Goal: Task Accomplishment & Management: Manage account settings

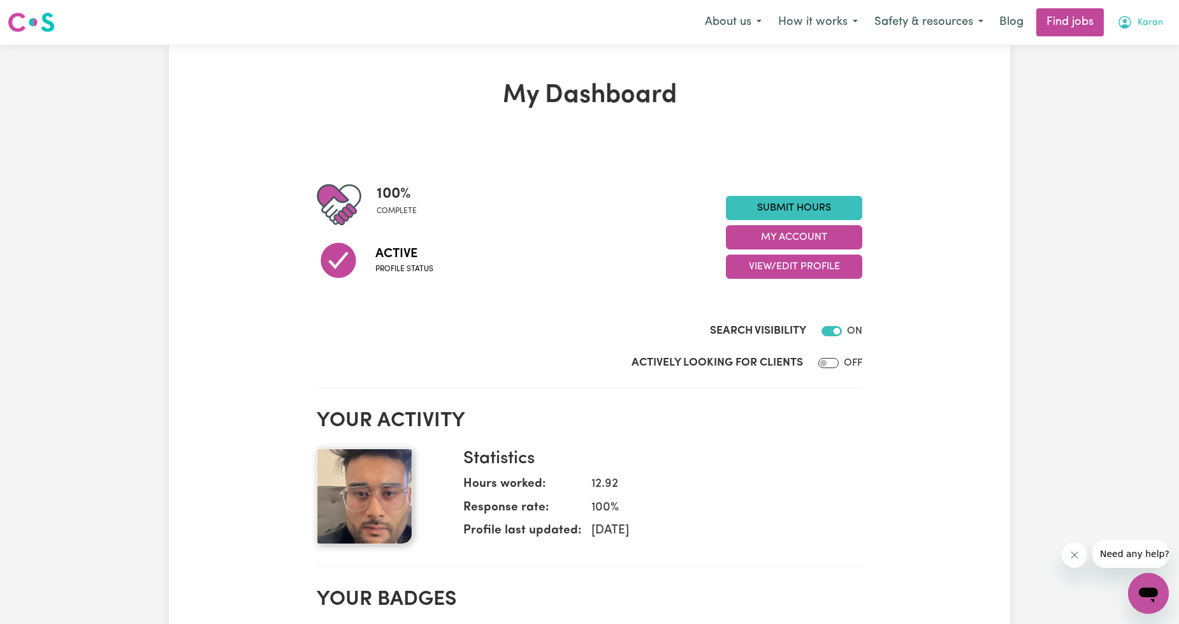
click at [636, 29] on span "Karan" at bounding box center [1151, 23] width 26 height 14
click at [636, 40] on link "My Account" at bounding box center [1120, 50] width 101 height 24
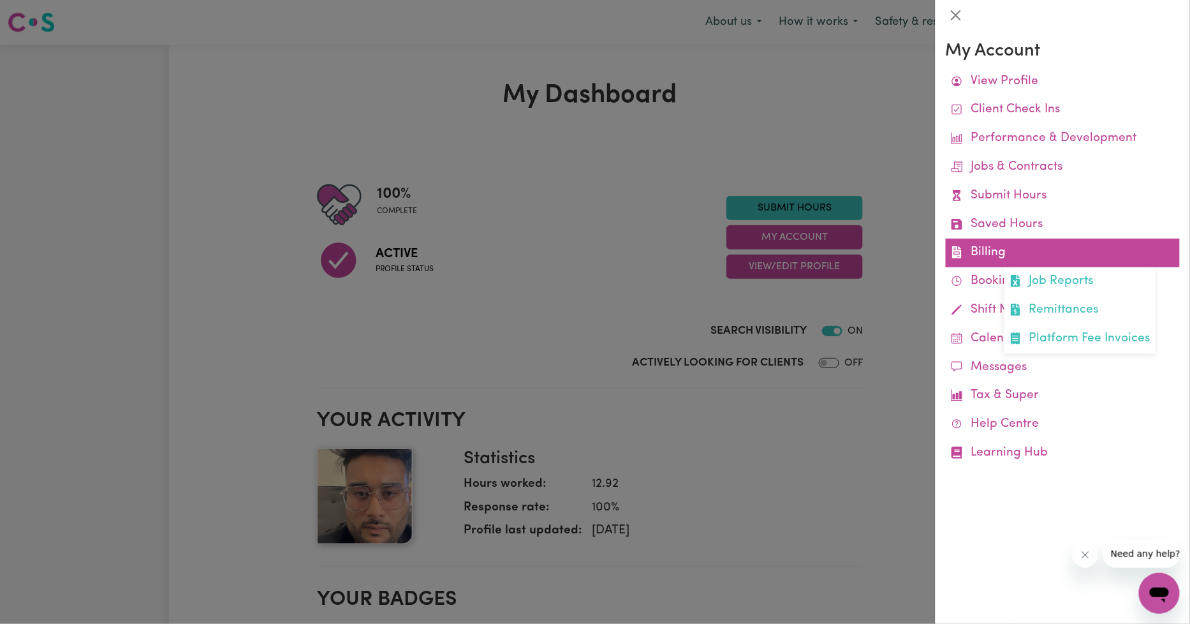
click at [636, 250] on link "Billing Job Reports Remittances Platform Fee Invoices" at bounding box center [1062, 252] width 234 height 29
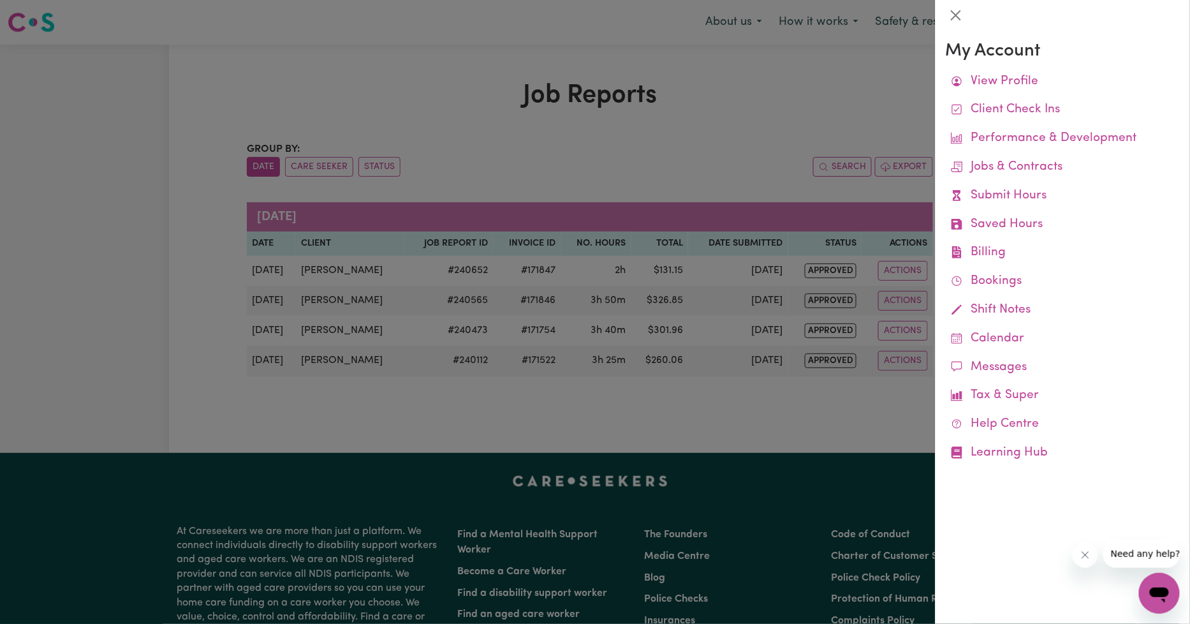
click at [636, 344] on div at bounding box center [595, 312] width 1190 height 624
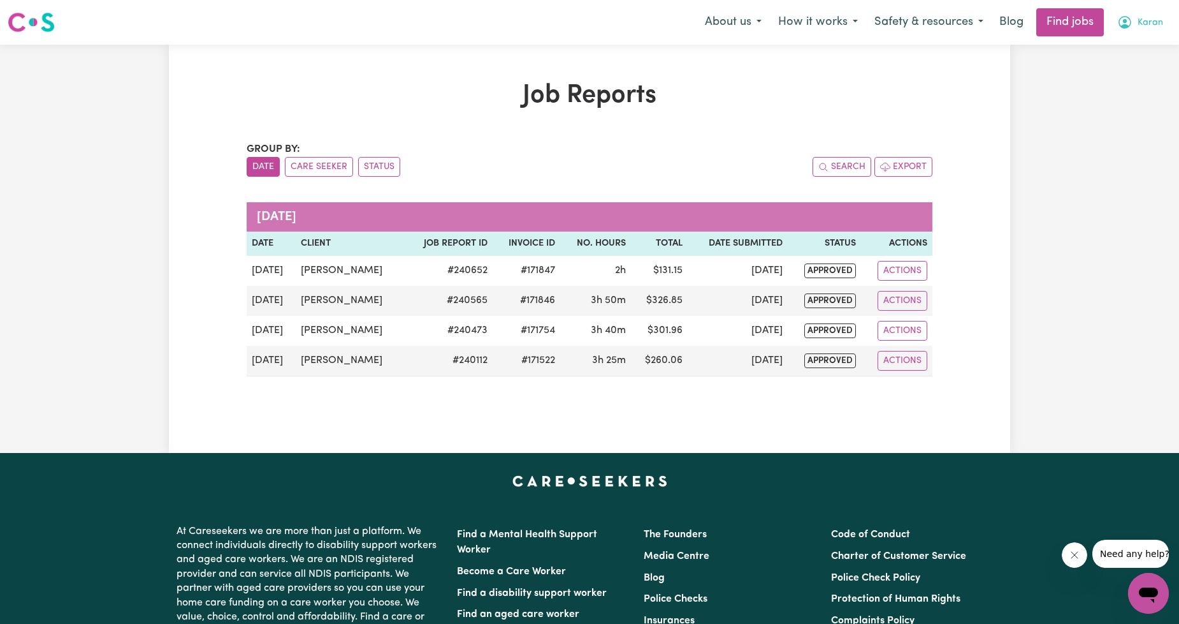
click at [636, 13] on button "Karan" at bounding box center [1140, 22] width 62 height 27
click at [636, 87] on link "Logout" at bounding box center [1120, 97] width 101 height 24
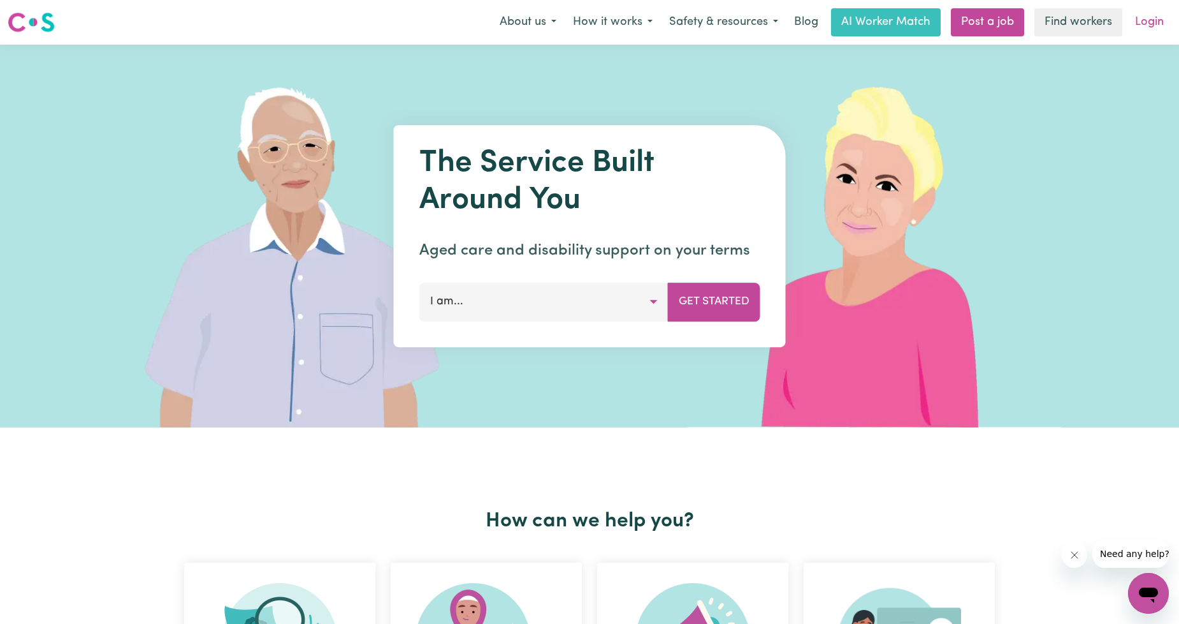
click at [636, 35] on link "Login" at bounding box center [1150, 22] width 44 height 28
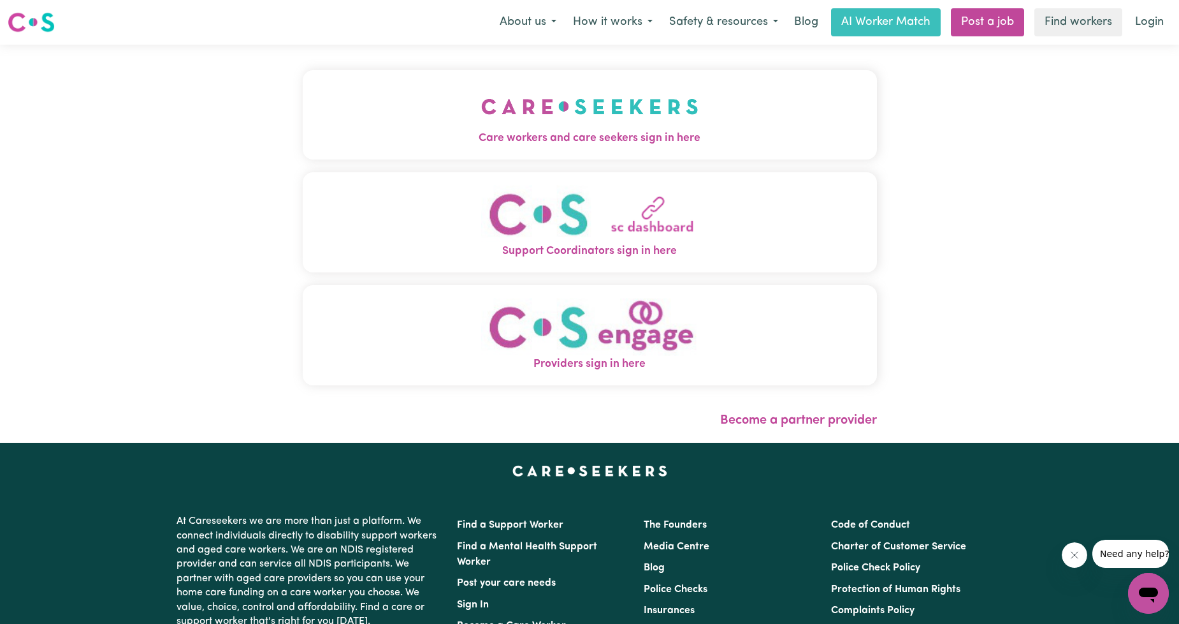
click at [550, 135] on span "Care workers and care seekers sign in here" at bounding box center [590, 138] width 574 height 17
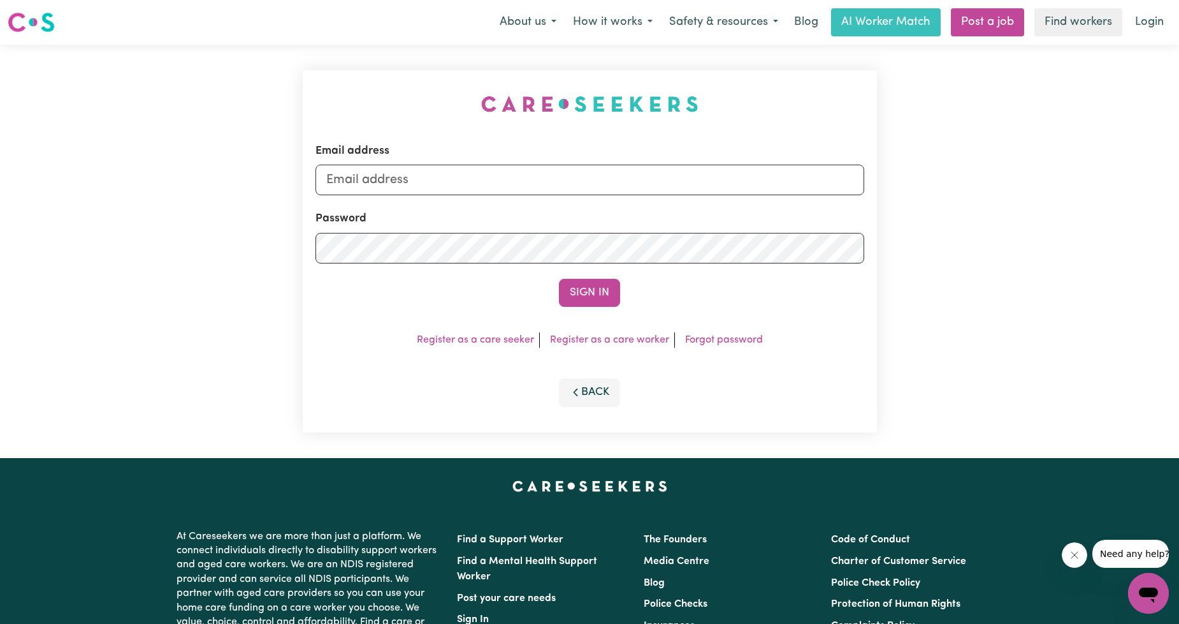
click at [585, 148] on div "Email address" at bounding box center [590, 169] width 549 height 52
click at [571, 161] on div "Email address" at bounding box center [590, 169] width 549 height 52
click at [544, 177] on input "Email address" at bounding box center [590, 179] width 549 height 31
drag, startPoint x: 391, startPoint y: 183, endPoint x: 875, endPoint y: 180, distance: 483.9
click at [636, 180] on div "Email address [EMAIL_ADDRESS][PERSON_NAME][DOMAIN_NAME] Password Sign In Regist…" at bounding box center [590, 251] width 574 height 362
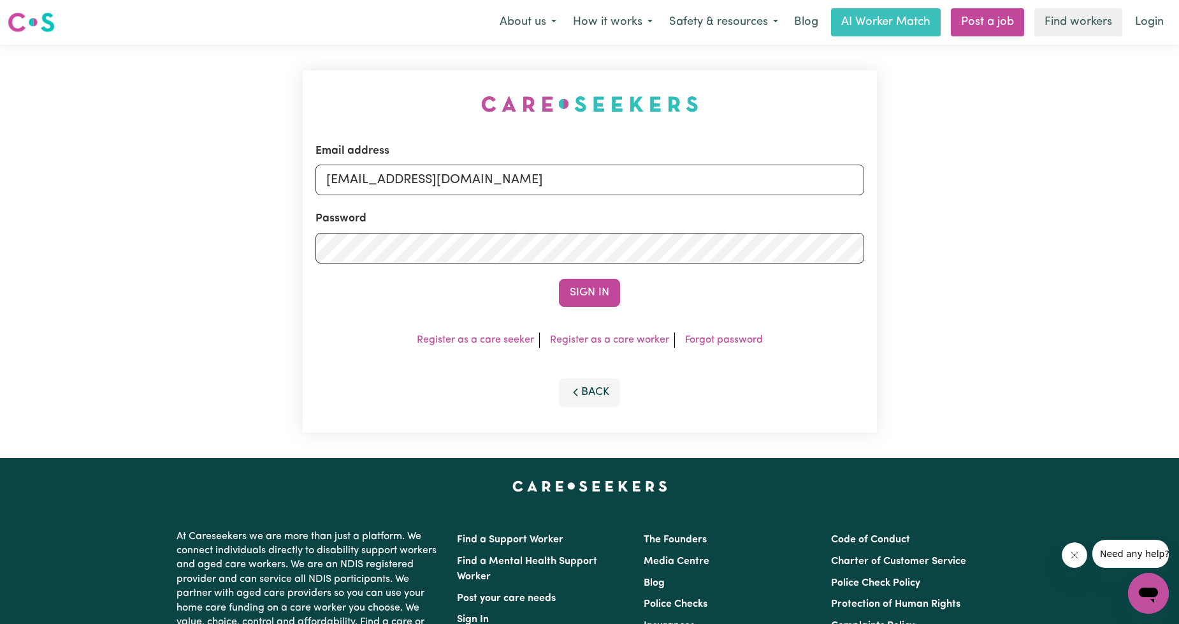
type input "[EMAIL_ADDRESS][DOMAIN_NAME]"
click at [538, 295] on div "Sign In" at bounding box center [590, 293] width 549 height 28
click at [580, 300] on button "Sign In" at bounding box center [589, 293] width 61 height 28
